Goal: Information Seeking & Learning: Learn about a topic

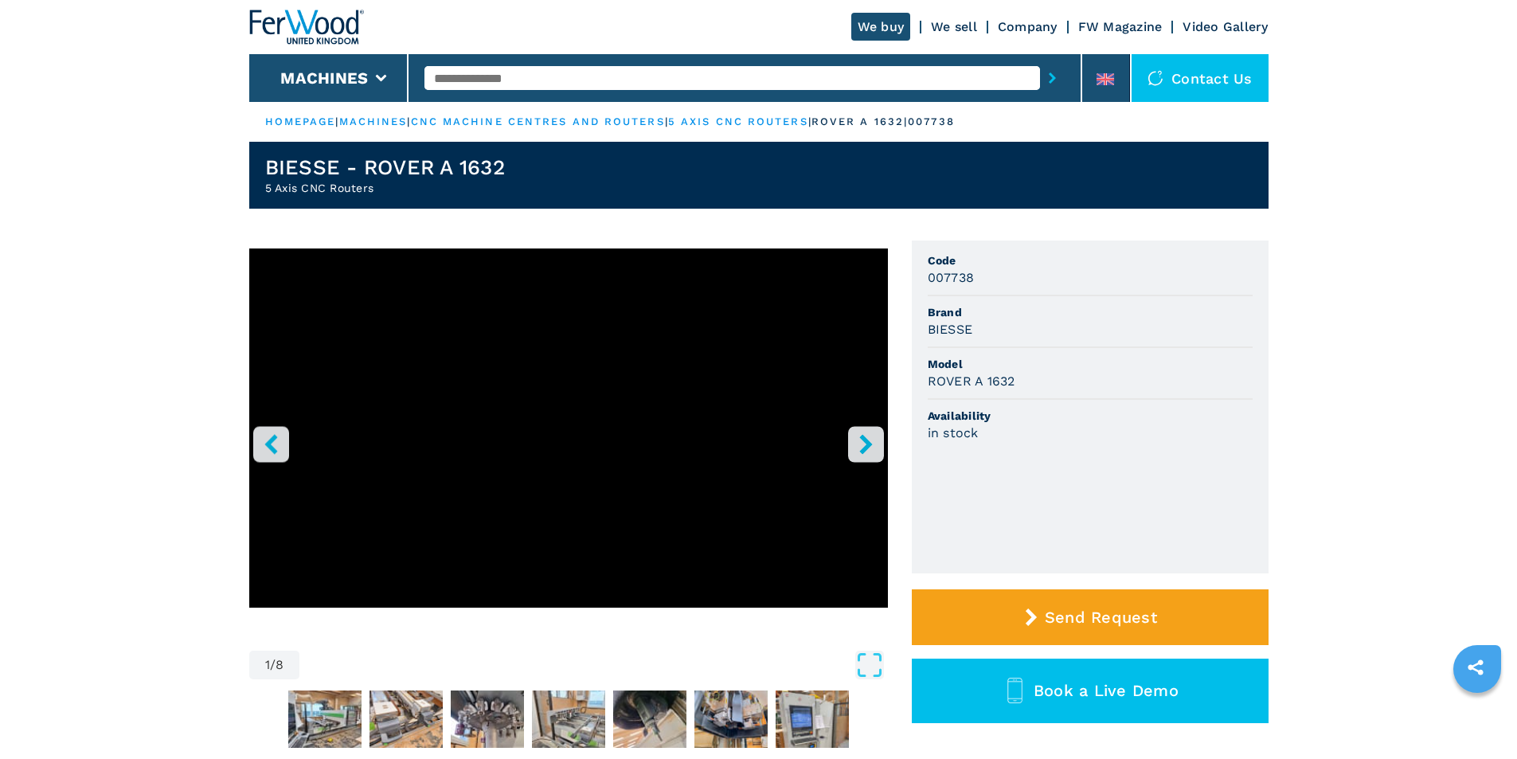
click at [857, 448] on icon "right-button" at bounding box center [866, 444] width 20 height 20
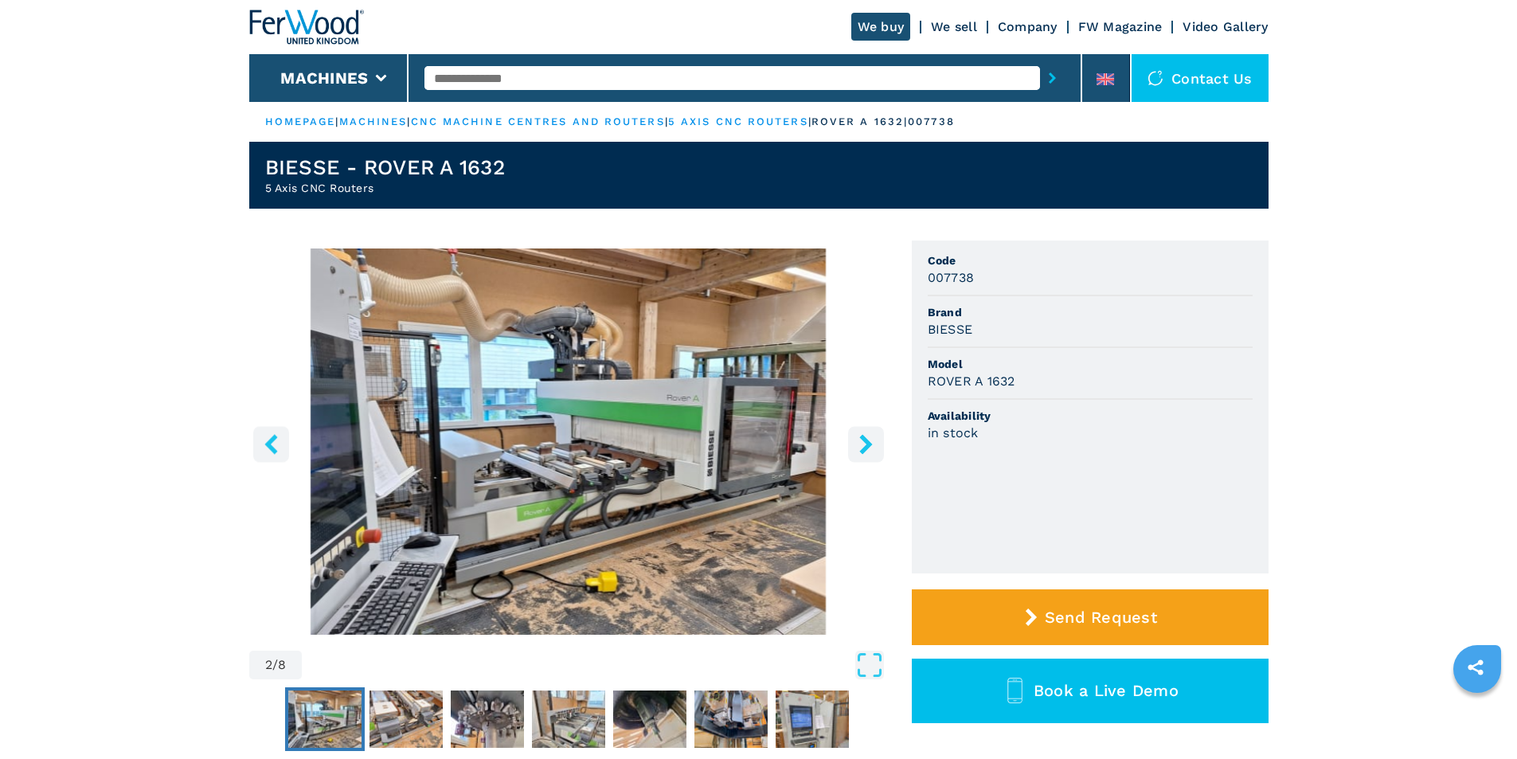
click at [870, 442] on icon "right-button" at bounding box center [866, 444] width 20 height 20
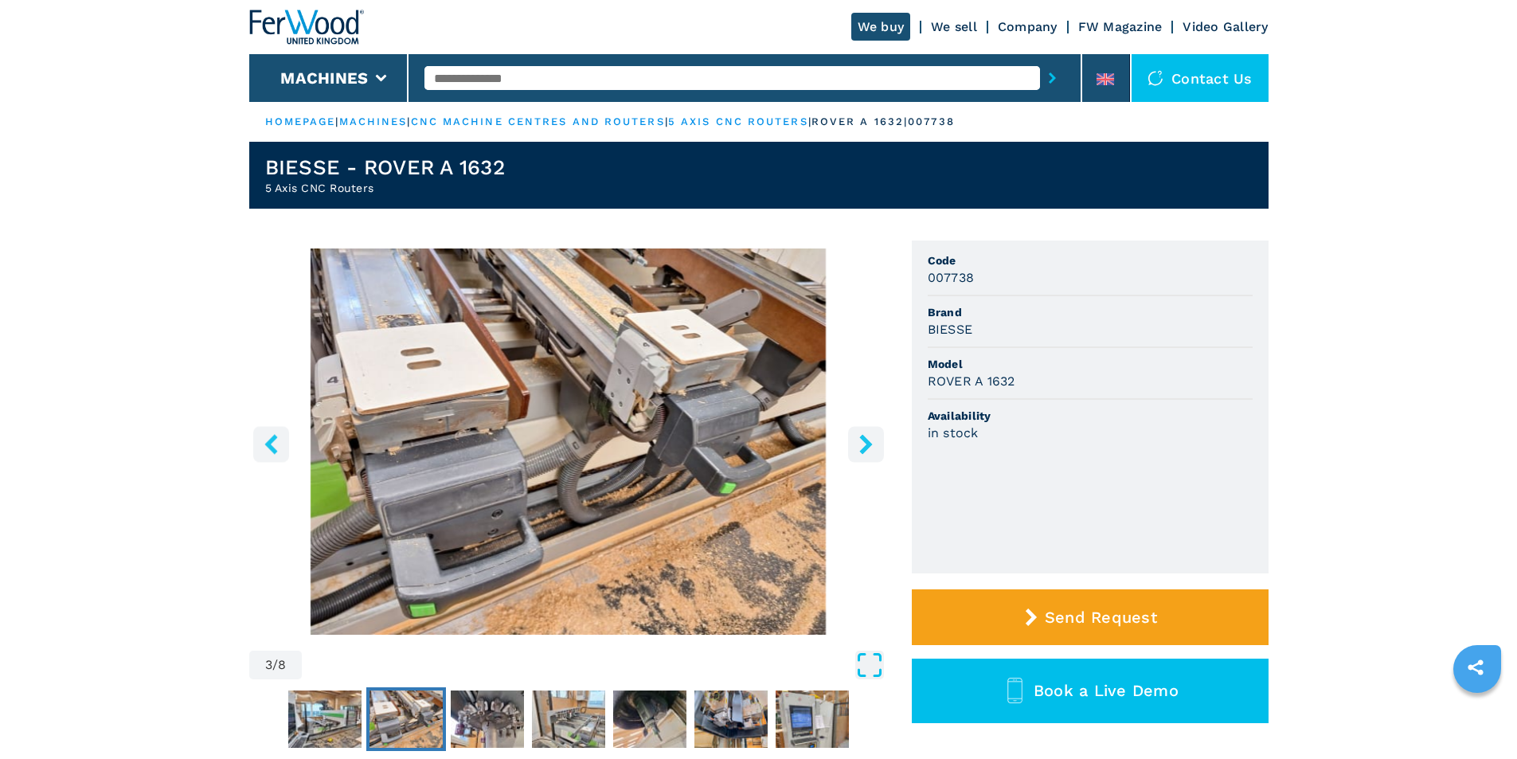
click at [873, 679] on icon "Open Fullscreen" at bounding box center [869, 664] width 29 height 29
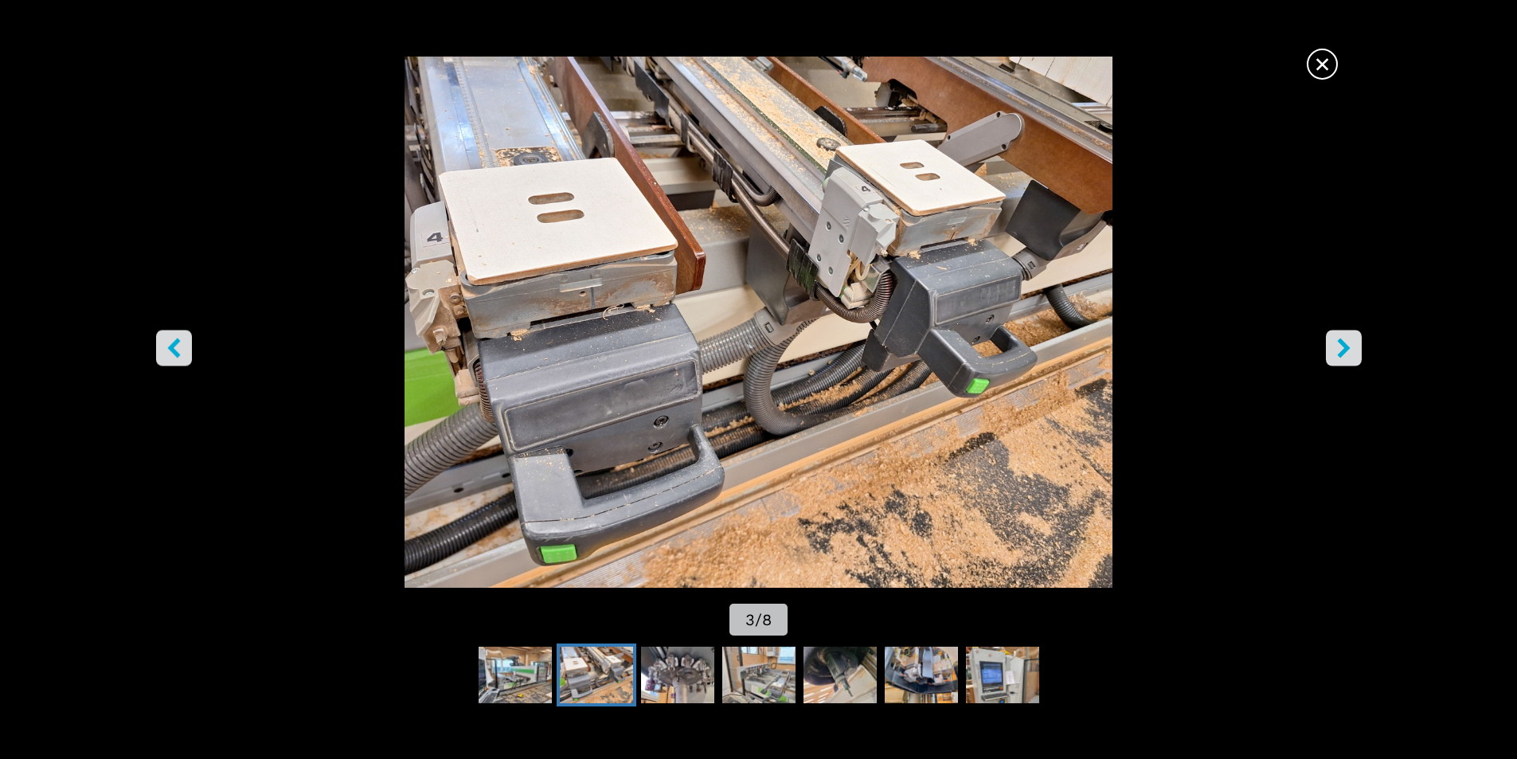
click at [1343, 342] on icon "right-button" at bounding box center [1343, 348] width 13 height 20
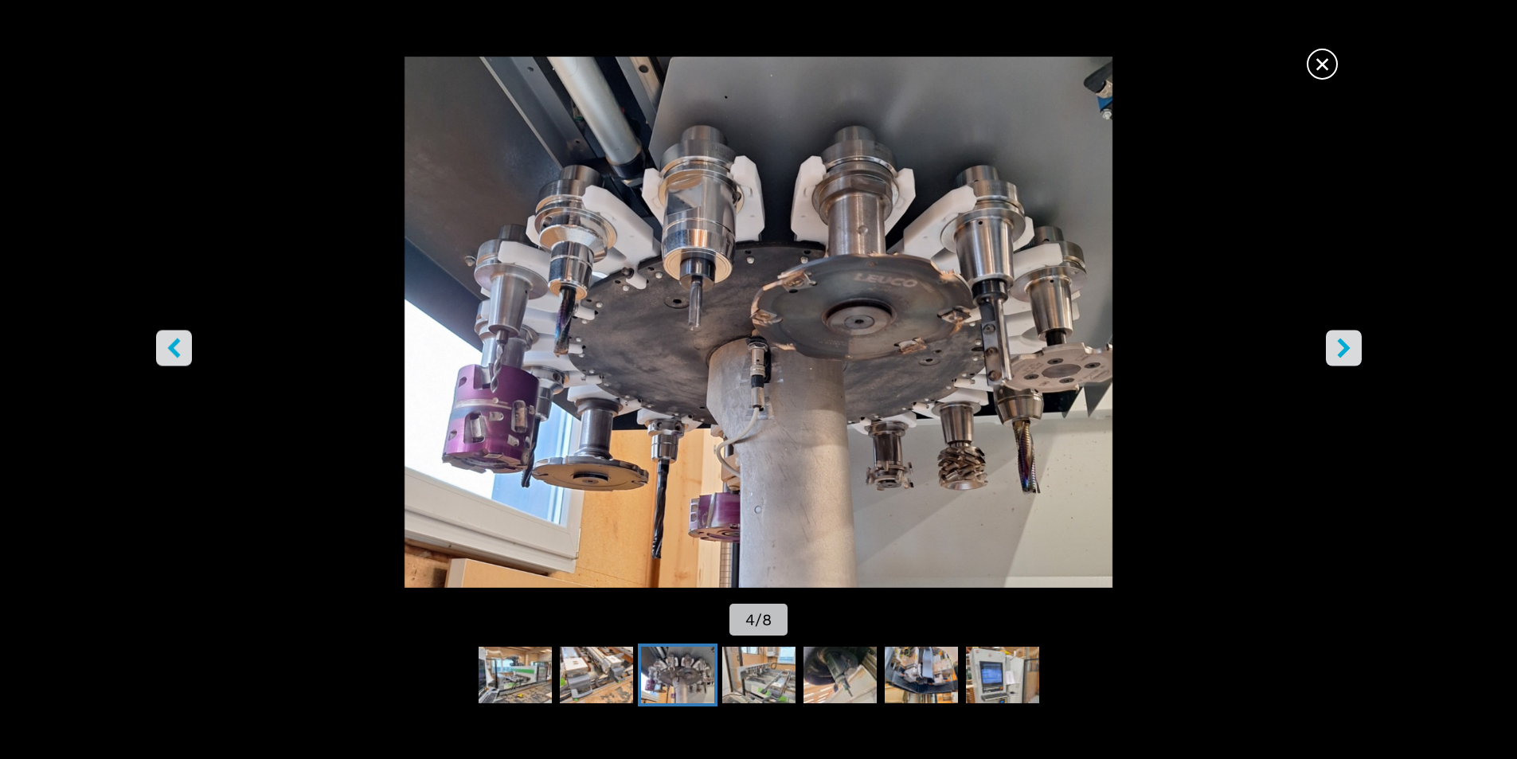
click at [1343, 342] on icon "right-button" at bounding box center [1343, 348] width 13 height 20
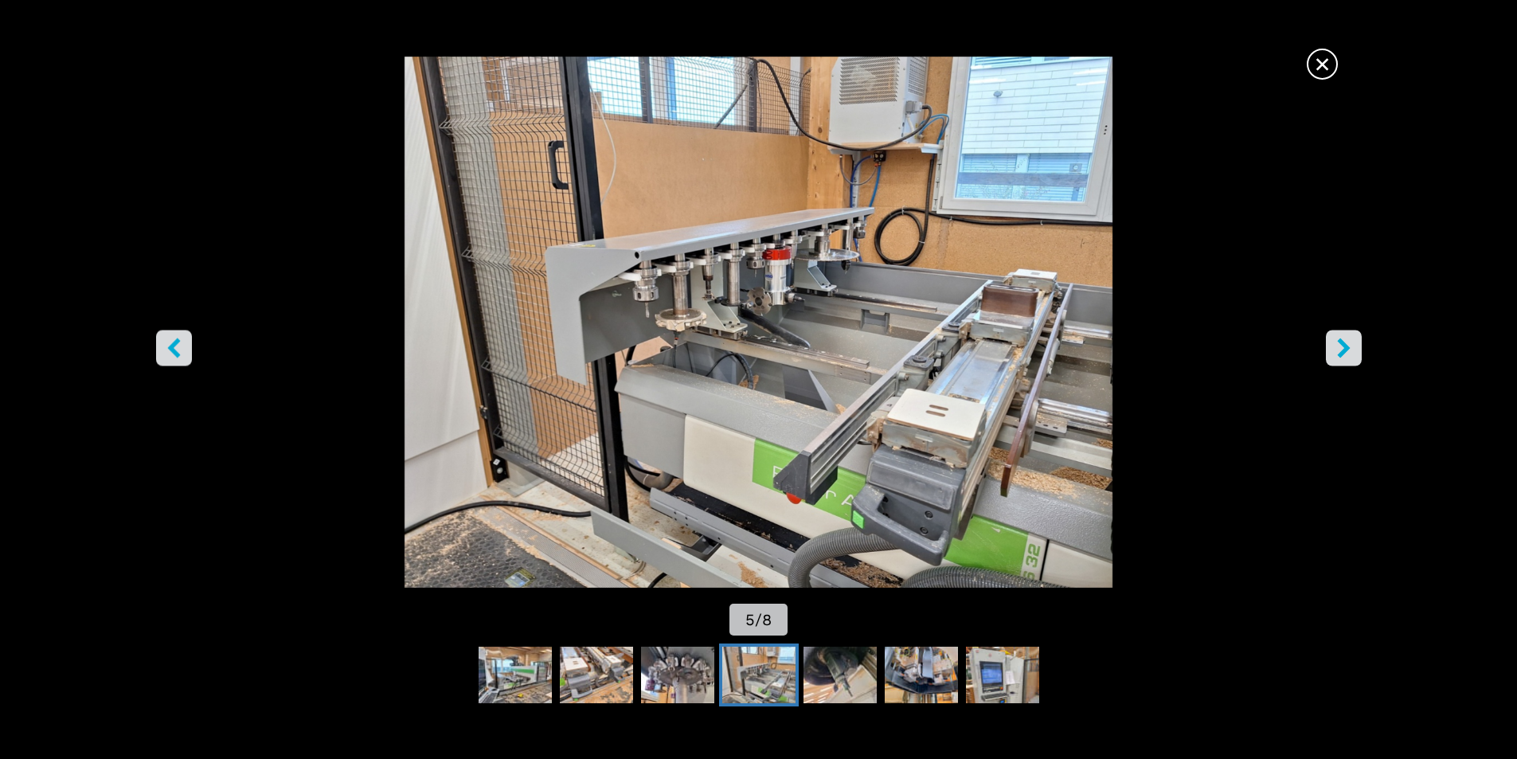
click at [1343, 342] on icon "right-button" at bounding box center [1343, 348] width 13 height 20
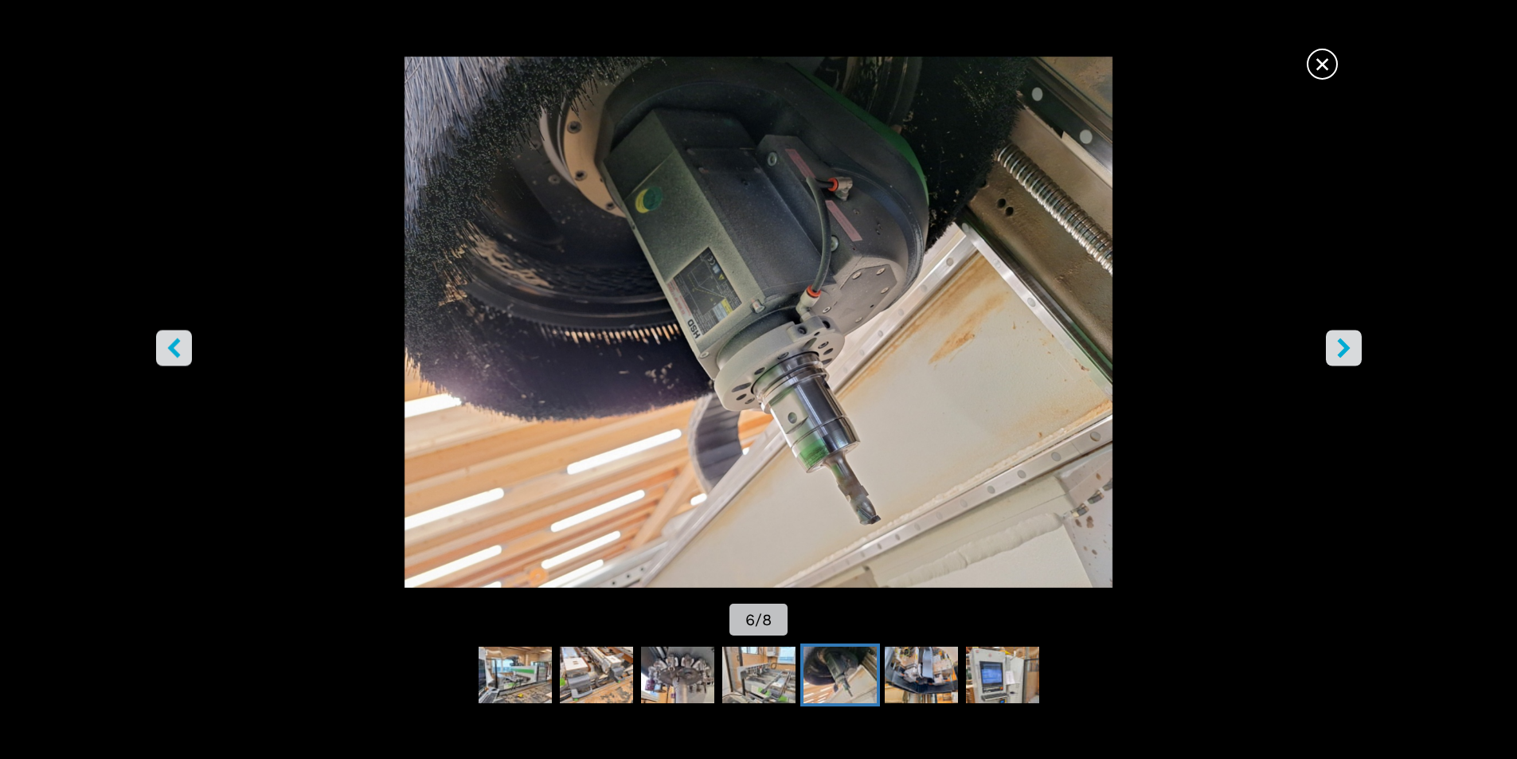
click at [1343, 342] on icon "right-button" at bounding box center [1343, 348] width 13 height 20
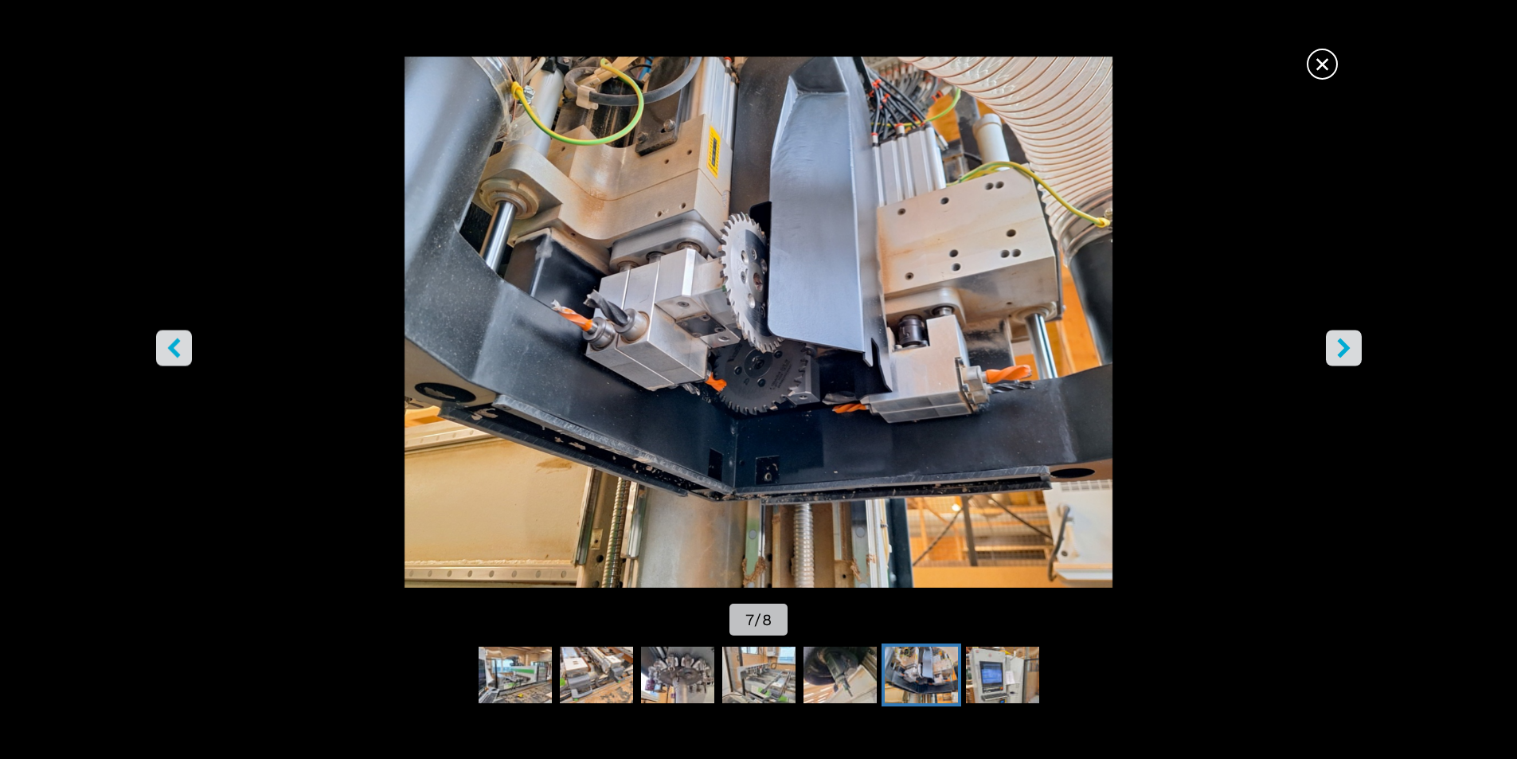
click at [1343, 342] on icon "right-button" at bounding box center [1343, 348] width 13 height 20
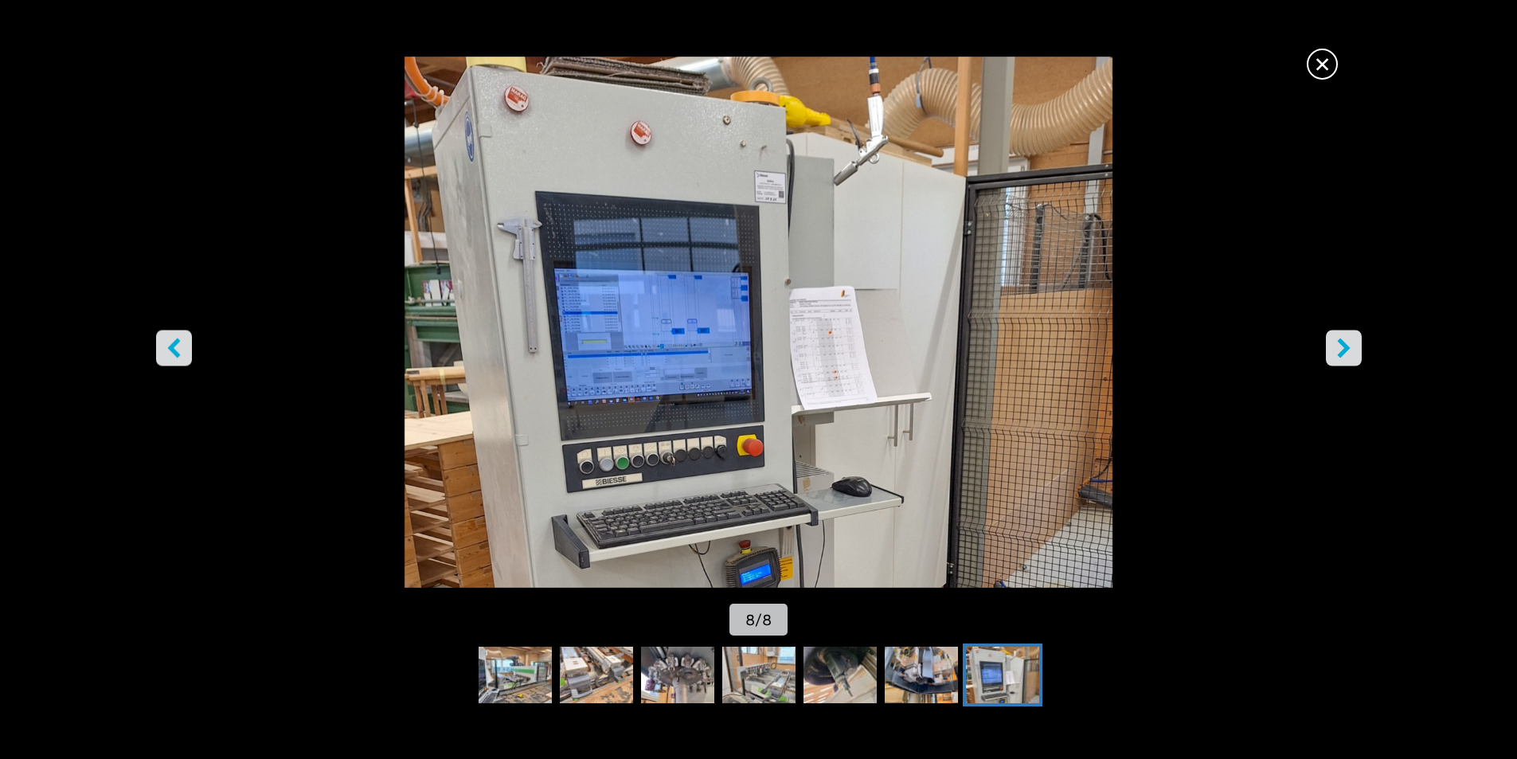
click at [1343, 342] on icon "right-button" at bounding box center [1343, 348] width 13 height 20
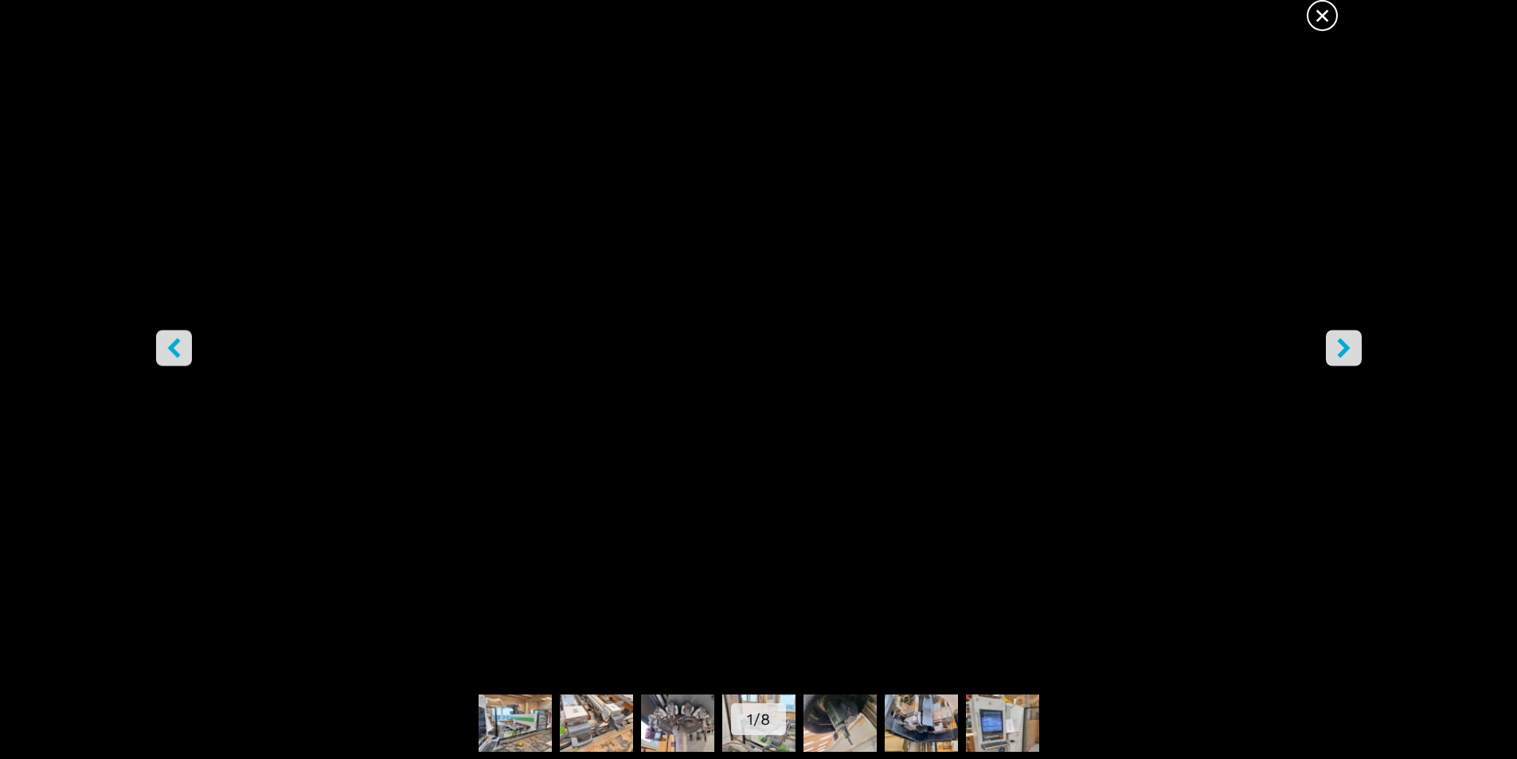
click at [1343, 342] on icon "right-button" at bounding box center [1343, 348] width 13 height 20
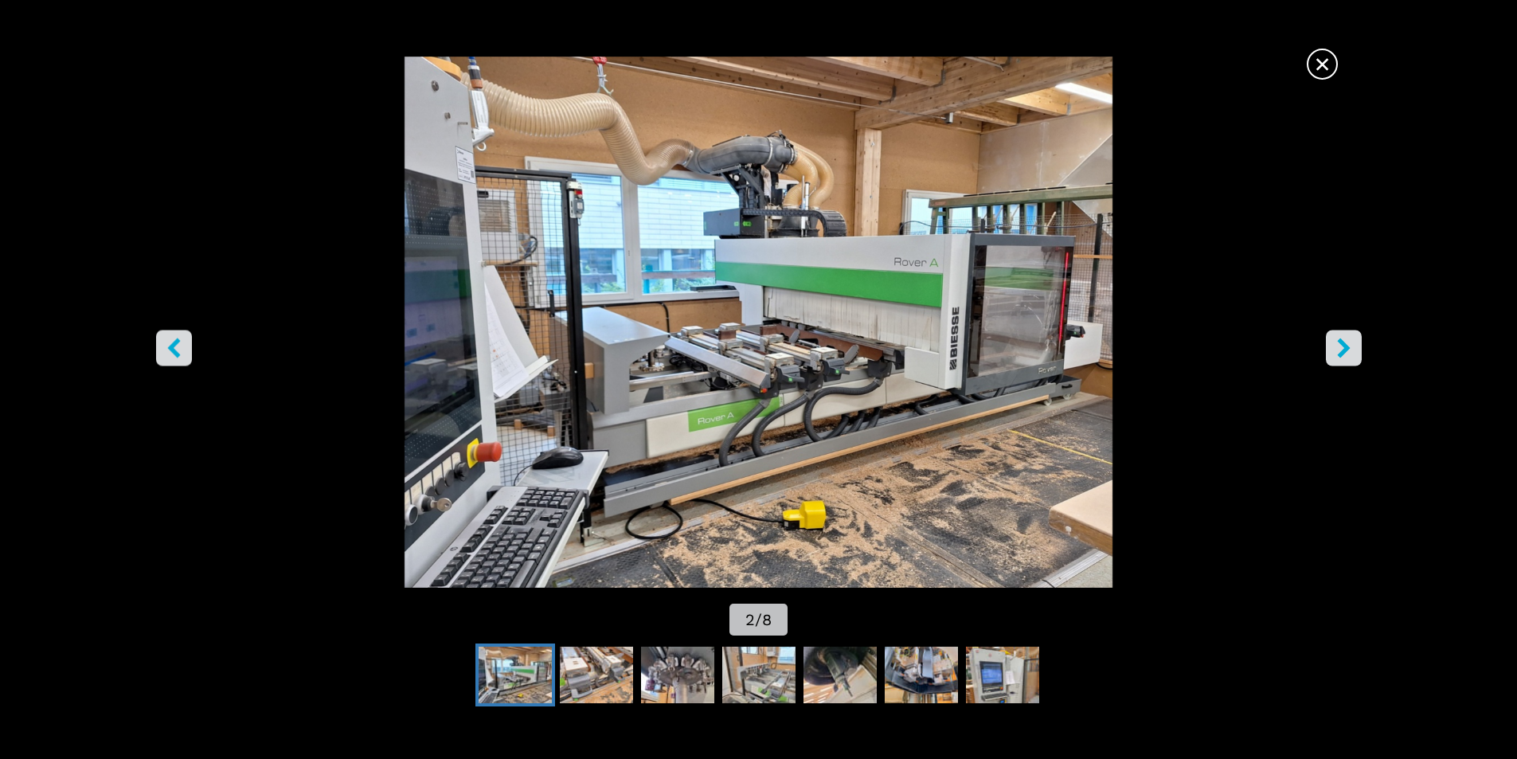
click at [1326, 70] on span "×" at bounding box center [1322, 61] width 28 height 28
